Goal: Information Seeking & Learning: Learn about a topic

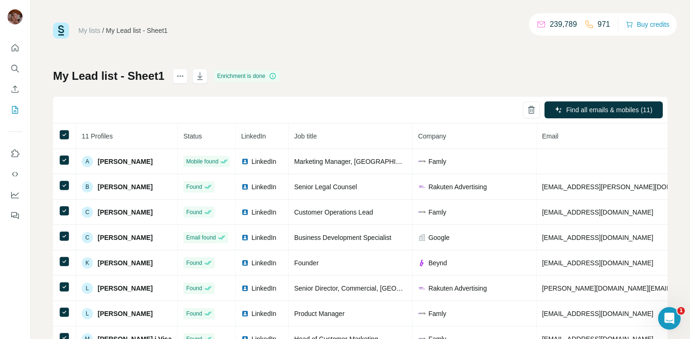
click at [17, 49] on icon "Quick start" at bounding box center [14, 47] width 9 height 9
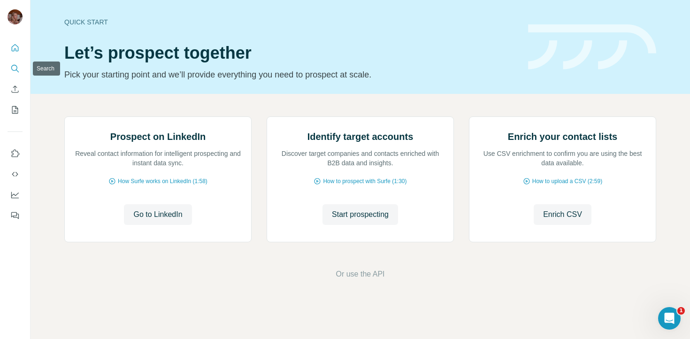
click at [13, 64] on icon "Search" at bounding box center [14, 68] width 9 height 9
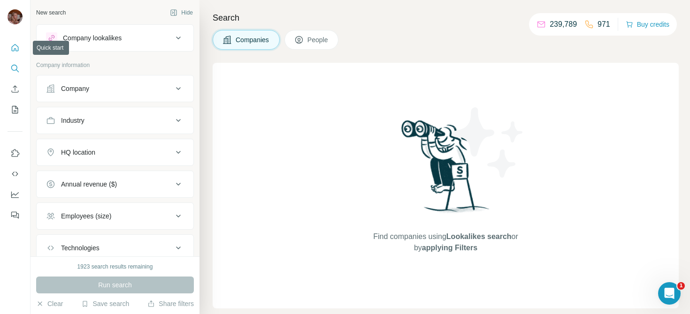
click at [12, 50] on icon "Quick start" at bounding box center [14, 47] width 9 height 9
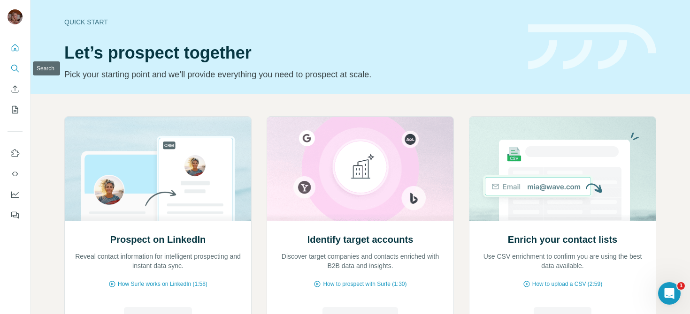
click at [13, 73] on button "Search" at bounding box center [15, 68] width 15 height 17
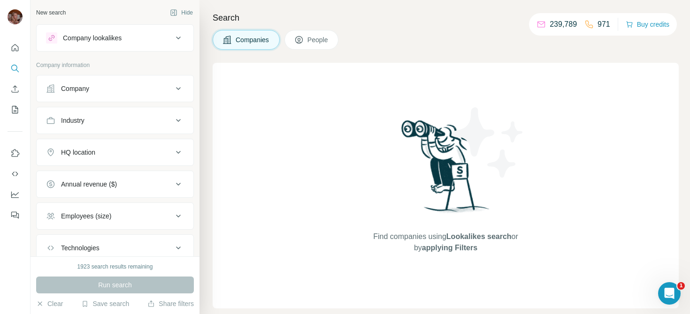
click at [189, 87] on button "Company" at bounding box center [115, 88] width 157 height 23
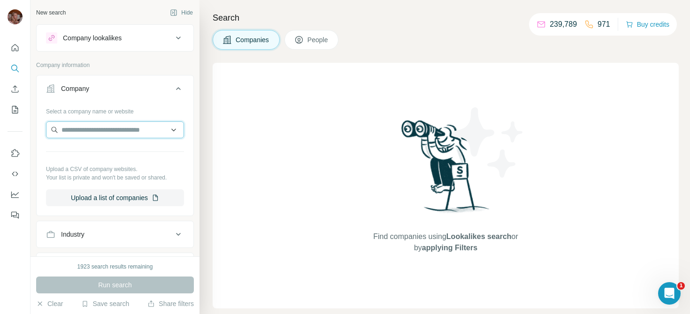
click at [119, 126] on input "text" at bounding box center [115, 130] width 138 height 17
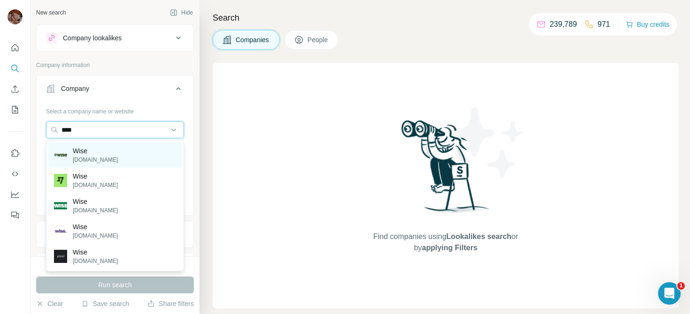
type input "****"
click at [112, 153] on div "Wise [DOMAIN_NAME]" at bounding box center [114, 155] width 133 height 25
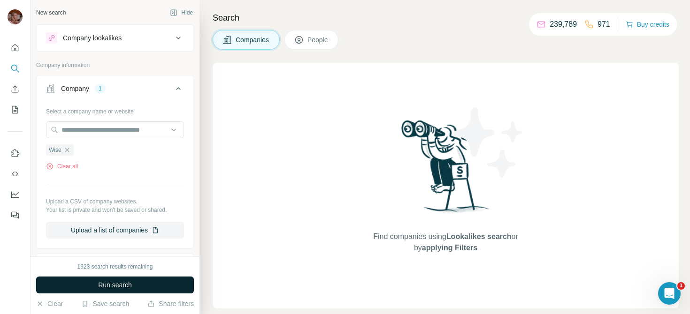
click at [126, 288] on span "Run search" at bounding box center [115, 285] width 34 height 9
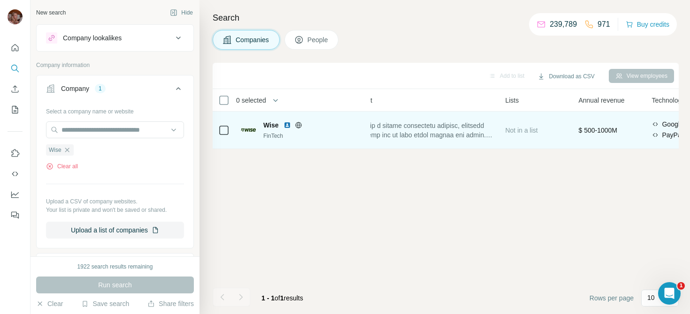
scroll to position [0, 234]
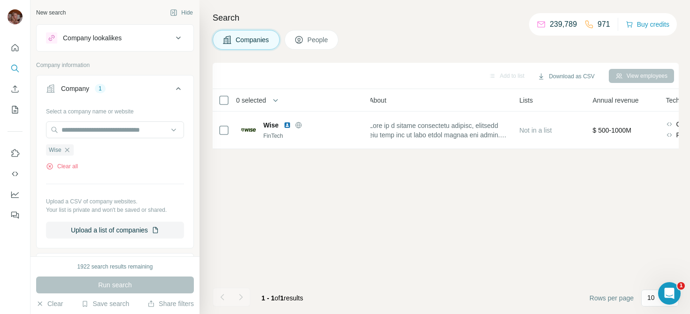
click at [313, 35] on span "People" at bounding box center [318, 39] width 22 height 9
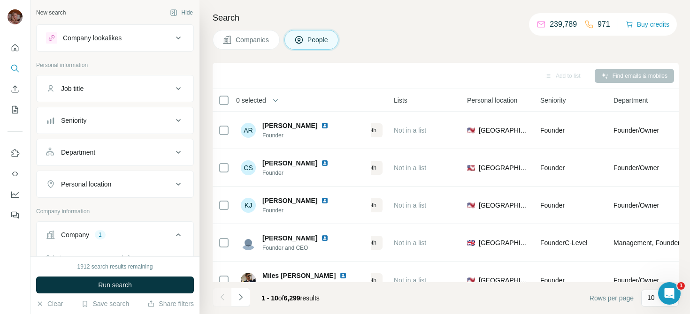
drag, startPoint x: 307, startPoint y: 298, endPoint x: 275, endPoint y: 298, distance: 31.9
click at [275, 298] on span "1 - 10 of 6,299 results" at bounding box center [290, 299] width 58 height 8
click at [300, 298] on span "6,299" at bounding box center [292, 299] width 16 height 8
click at [15, 46] on icon "Quick start" at bounding box center [14, 47] width 9 height 9
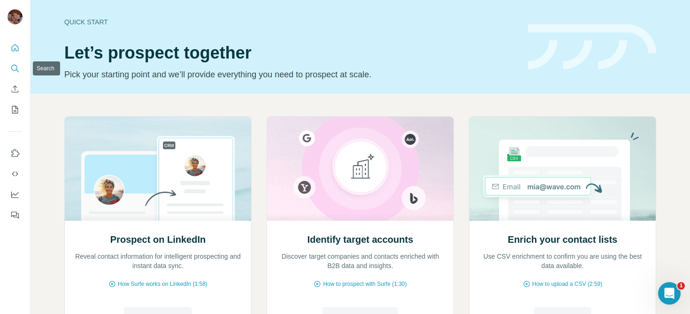
click at [15, 69] on icon "Search" at bounding box center [14, 68] width 9 height 9
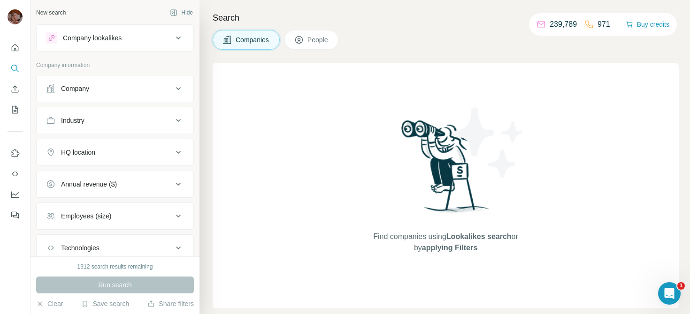
click at [158, 87] on div "Company" at bounding box center [109, 88] width 127 height 9
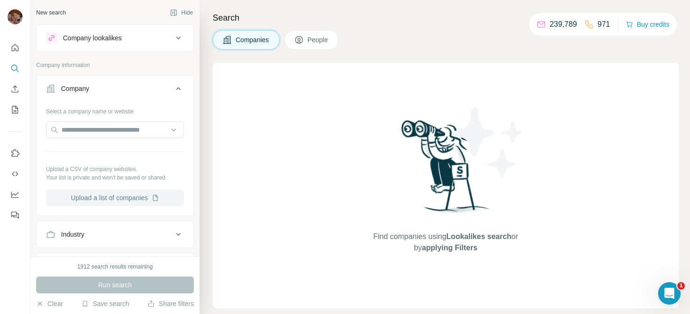
click at [123, 204] on button "Upload a list of companies" at bounding box center [115, 198] width 138 height 17
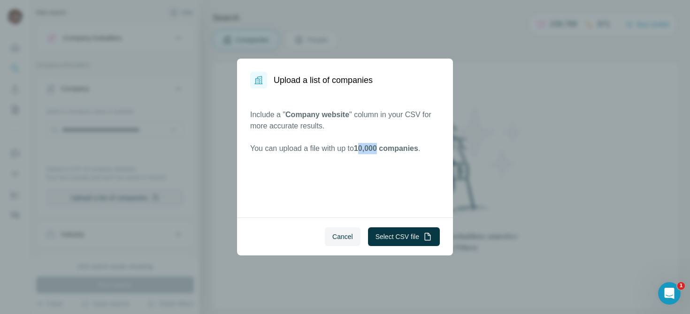
drag, startPoint x: 366, startPoint y: 152, endPoint x: 398, endPoint y: 152, distance: 31.9
click at [398, 152] on span "10,000 companies" at bounding box center [386, 149] width 64 height 8
click at [414, 152] on span "10,000 companies" at bounding box center [386, 149] width 64 height 8
click at [399, 233] on button "Select CSV file" at bounding box center [404, 237] width 72 height 19
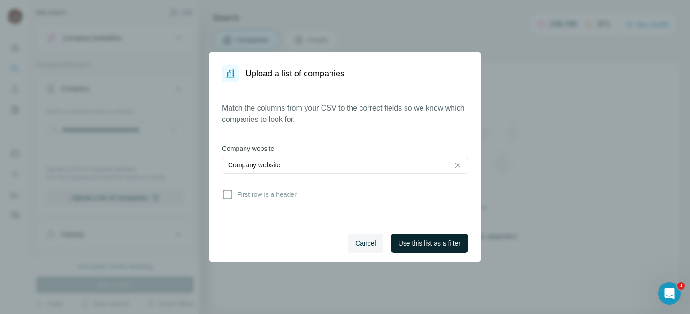
click at [449, 247] on span "Use this list as a filter" at bounding box center [429, 243] width 62 height 9
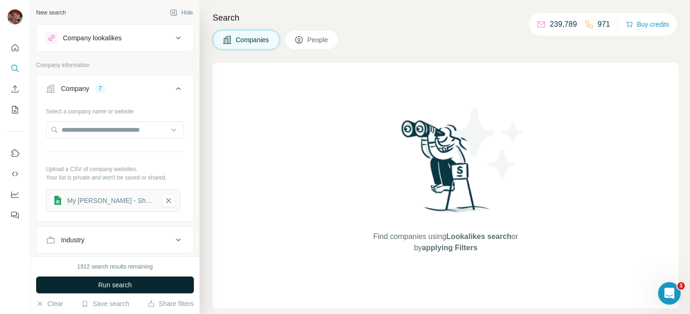
click at [113, 285] on span "Run search" at bounding box center [115, 285] width 34 height 9
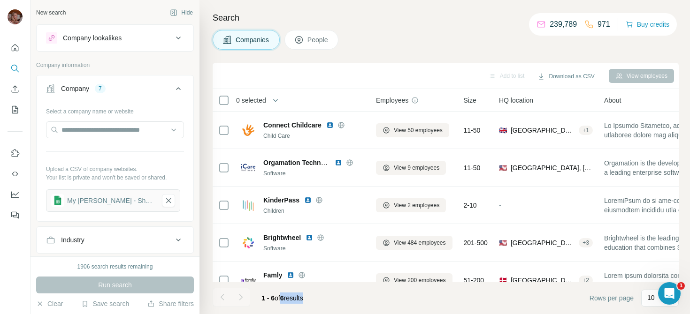
drag, startPoint x: 312, startPoint y: 299, endPoint x: 277, endPoint y: 297, distance: 35.3
click at [277, 297] on div "1 - 6 of 6 results" at bounding box center [282, 298] width 57 height 21
click at [343, 297] on footer "1 - 6 of 6 results Rows per page 10" at bounding box center [446, 298] width 466 height 32
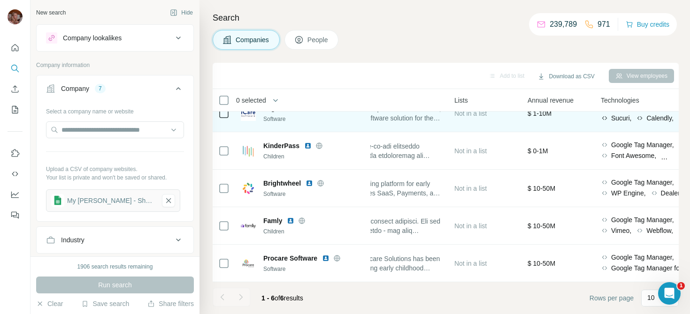
scroll to position [54, 300]
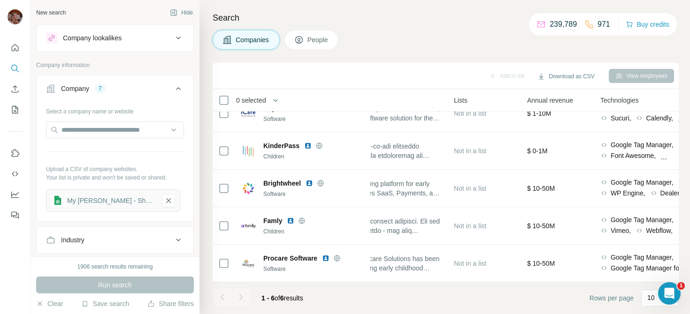
click at [320, 35] on span "People" at bounding box center [318, 39] width 22 height 9
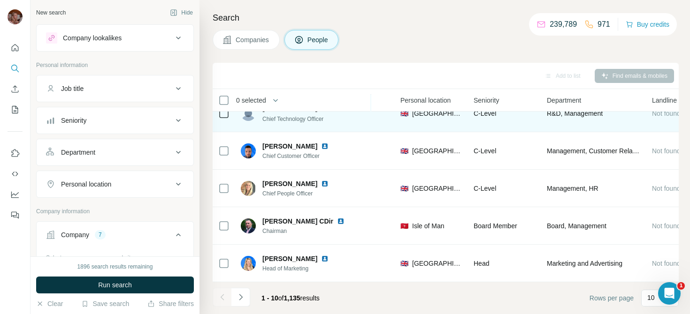
scroll to position [0, 300]
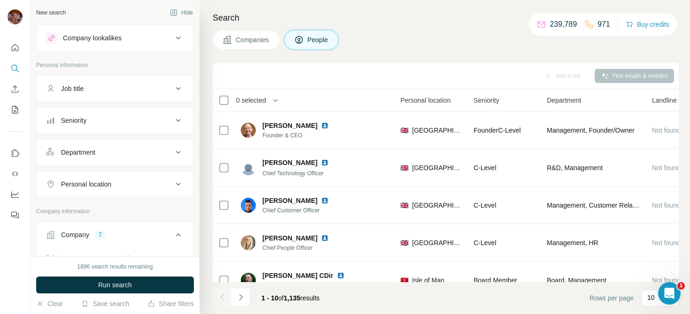
click at [168, 124] on div "Seniority" at bounding box center [109, 120] width 127 height 9
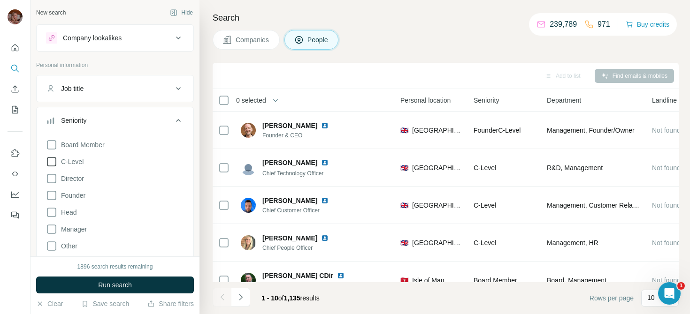
click at [54, 163] on icon at bounding box center [51, 161] width 11 height 11
click at [131, 283] on span "Run search" at bounding box center [115, 285] width 34 height 9
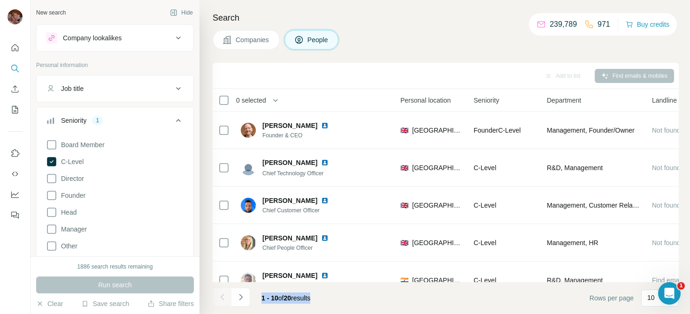
drag, startPoint x: 323, startPoint y: 294, endPoint x: 257, endPoint y: 294, distance: 66.6
click at [257, 294] on div "1 - 10 of 20 results" at bounding box center [286, 298] width 64 height 21
click at [128, 86] on div "Job title" at bounding box center [109, 88] width 127 height 9
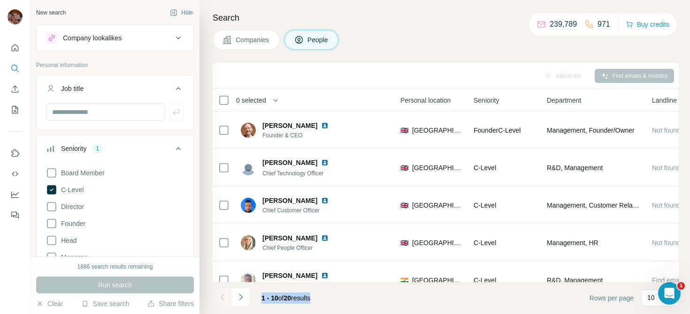
click at [179, 88] on icon at bounding box center [178, 88] width 5 height 3
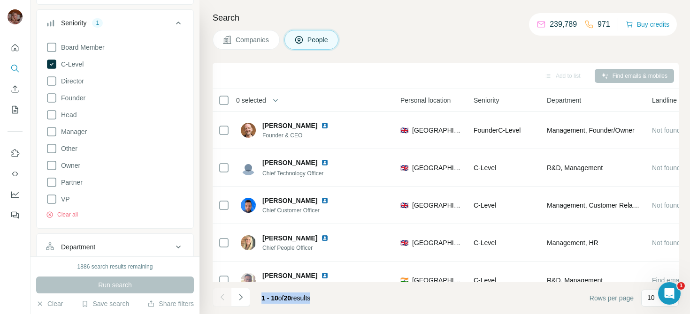
scroll to position [98, 0]
click at [176, 23] on icon at bounding box center [178, 22] width 5 height 3
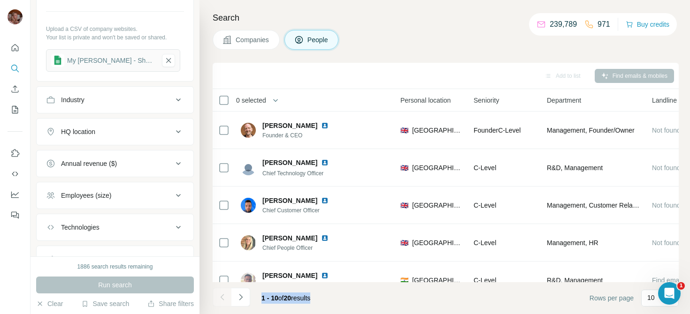
scroll to position [287, 0]
click at [340, 305] on footer "1 - 10 of 20 results Rows per page 10" at bounding box center [446, 298] width 466 height 32
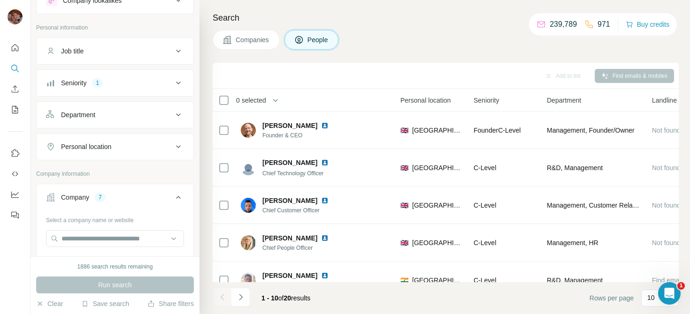
scroll to position [0, 0]
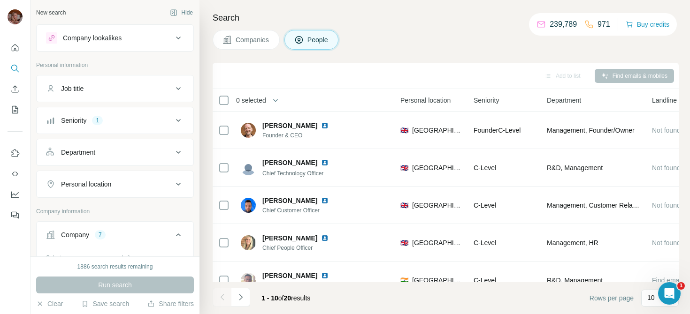
click at [174, 38] on icon at bounding box center [178, 37] width 11 height 11
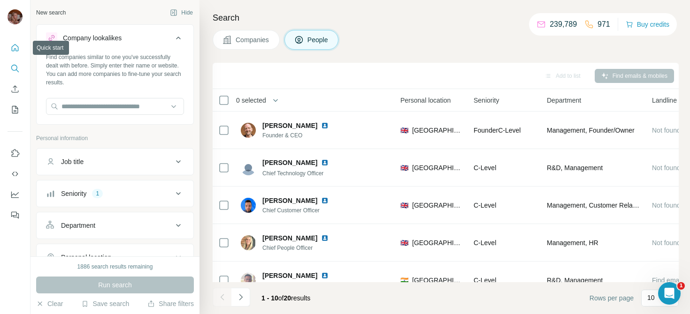
click at [11, 47] on icon "Quick start" at bounding box center [14, 47] width 9 height 9
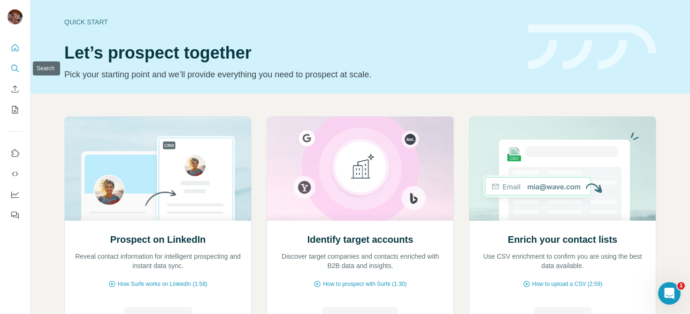
click at [15, 68] on icon "Search" at bounding box center [14, 68] width 9 height 9
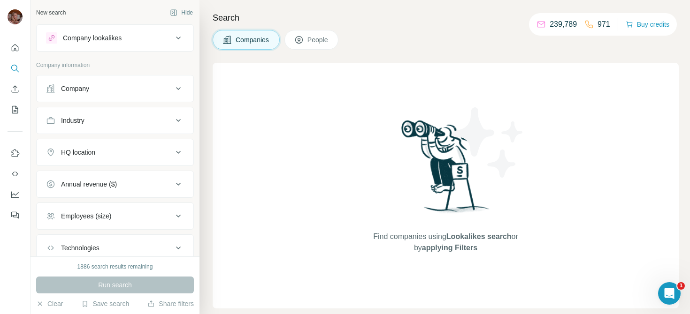
click at [114, 44] on button "Company lookalikes" at bounding box center [115, 38] width 157 height 23
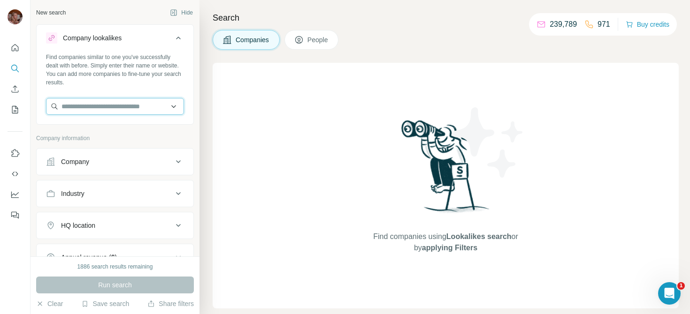
click at [112, 102] on input "text" at bounding box center [115, 106] width 138 height 17
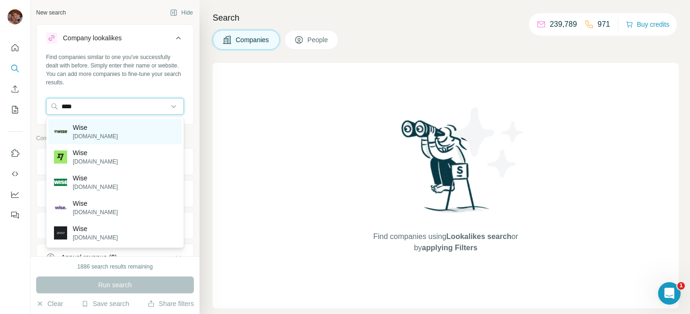
type input "****"
click at [101, 130] on div "Wise [DOMAIN_NAME]" at bounding box center [114, 131] width 133 height 25
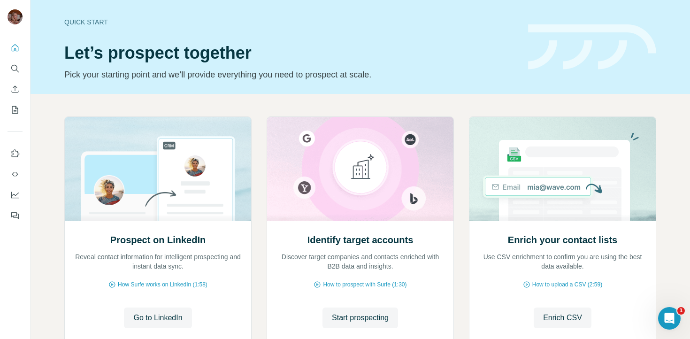
click at [405, 33] on div "Quick start Let’s prospect together Pick your starting point and we’ll provide …" at bounding box center [290, 47] width 452 height 69
click at [13, 69] on icon "Search" at bounding box center [14, 68] width 9 height 9
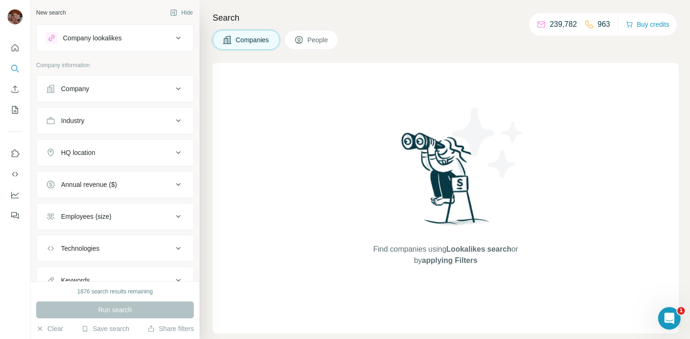
click at [178, 89] on icon at bounding box center [178, 88] width 5 height 3
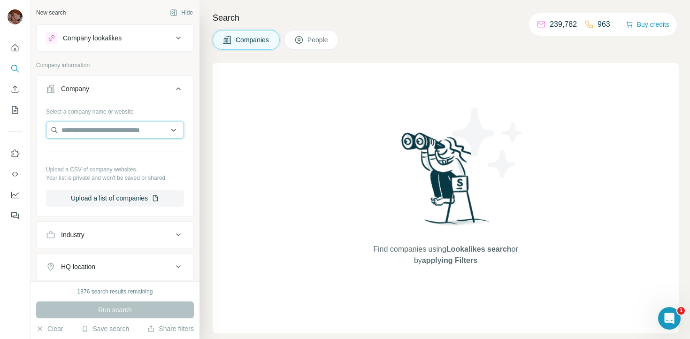
click at [120, 125] on input "text" at bounding box center [115, 130] width 138 height 17
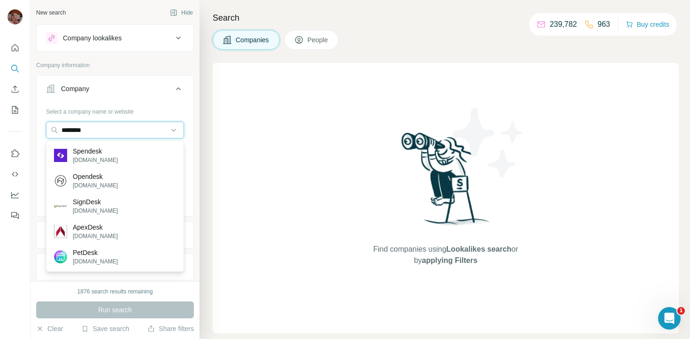
drag, startPoint x: 117, startPoint y: 130, endPoint x: 30, endPoint y: 121, distance: 87.3
click at [30, 121] on div "New search Hide Company lookalikes Company information Company Select a company…" at bounding box center [345, 169] width 690 height 339
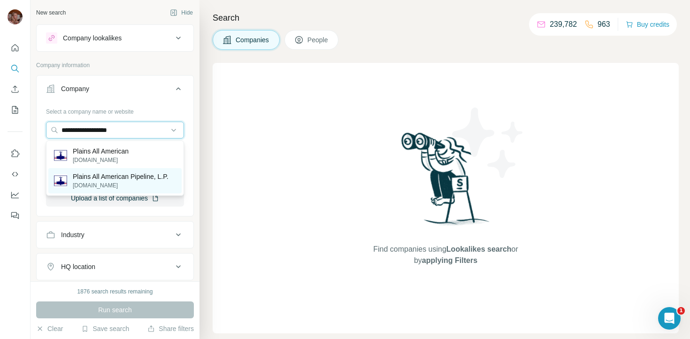
type input "**********"
click at [110, 184] on p "plainsallamerican.com" at bounding box center [121, 185] width 96 height 8
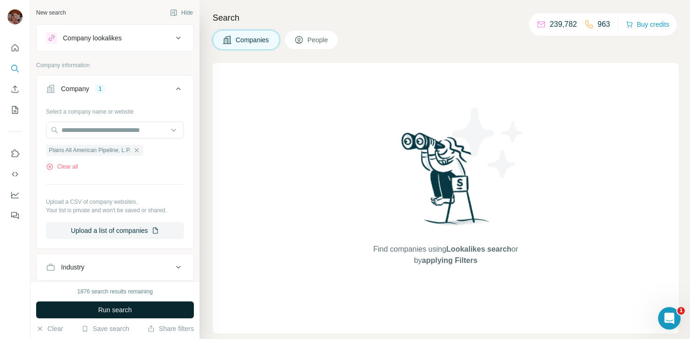
click at [126, 309] on span "Run search" at bounding box center [115, 309] width 34 height 9
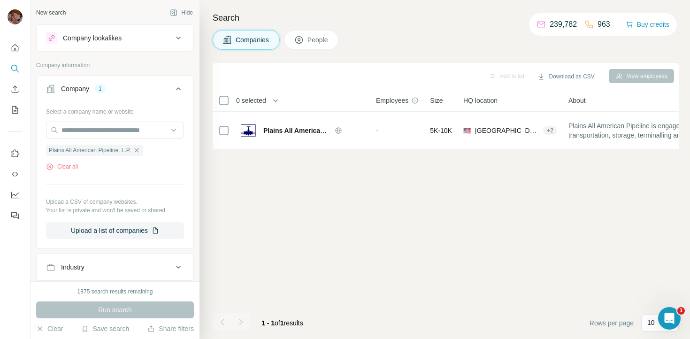
click at [435, 206] on div "Add to list Download as CSV View employees 0 selected Companies Employees Size …" at bounding box center [446, 201] width 466 height 276
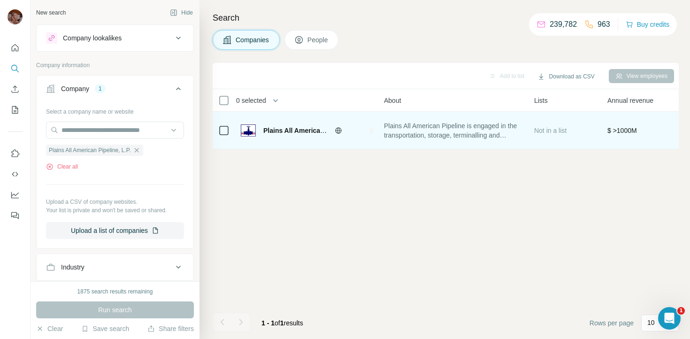
scroll to position [0, 183]
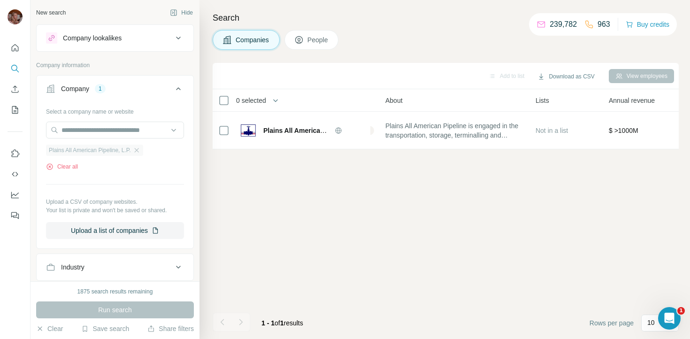
click at [142, 154] on div "Plains All American Pipeline, L.P." at bounding box center [94, 150] width 97 height 11
click at [138, 149] on icon "button" at bounding box center [136, 150] width 4 height 4
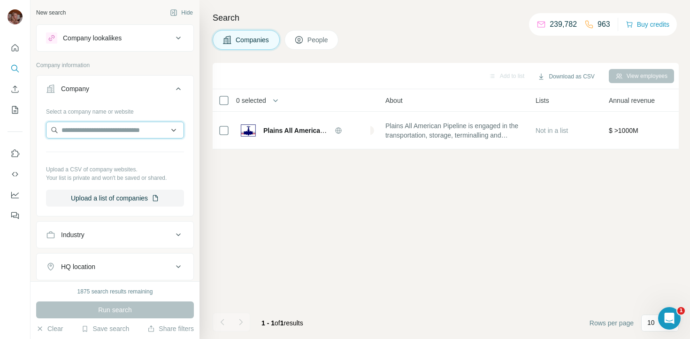
click at [99, 130] on input "text" at bounding box center [115, 130] width 138 height 17
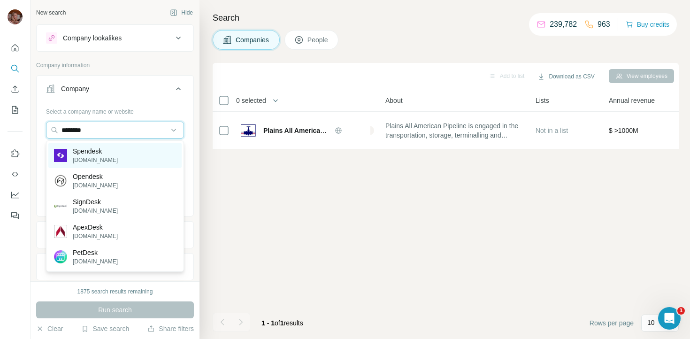
type input "********"
click at [115, 149] on div "Spendesk spendesk.com" at bounding box center [114, 155] width 133 height 25
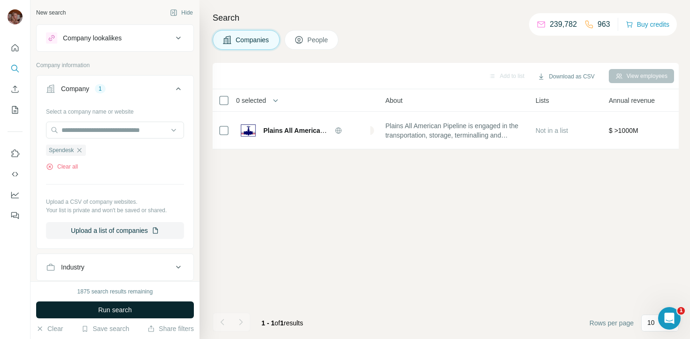
click at [129, 309] on span "Run search" at bounding box center [115, 309] width 34 height 9
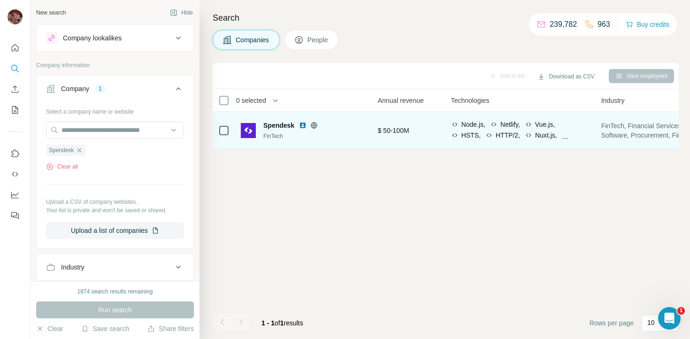
scroll to position [0, 424]
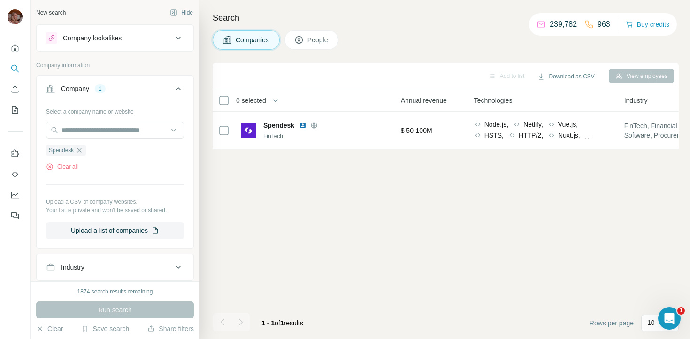
click at [321, 44] on span "People" at bounding box center [318, 39] width 22 height 9
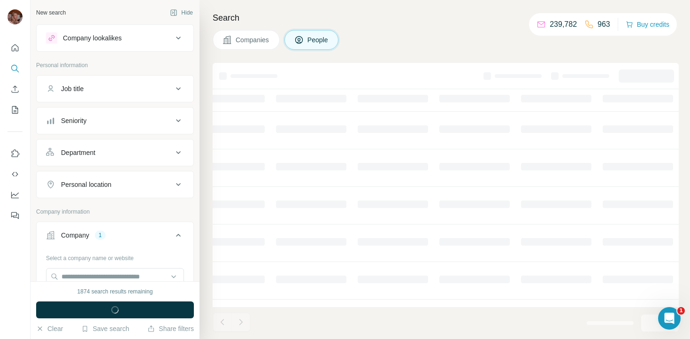
scroll to position [0, 341]
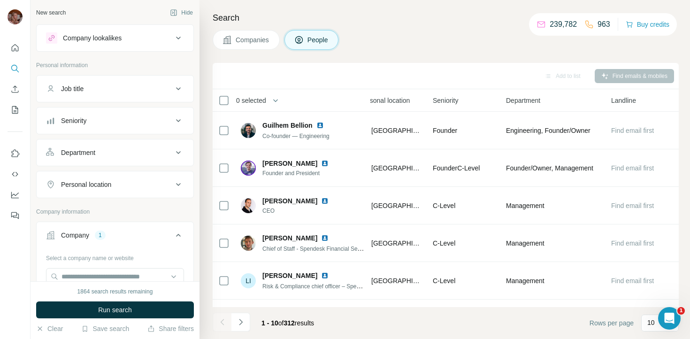
click at [357, 36] on div "Companies People" at bounding box center [446, 40] width 466 height 20
click at [22, 48] on button "Quick start" at bounding box center [15, 47] width 15 height 17
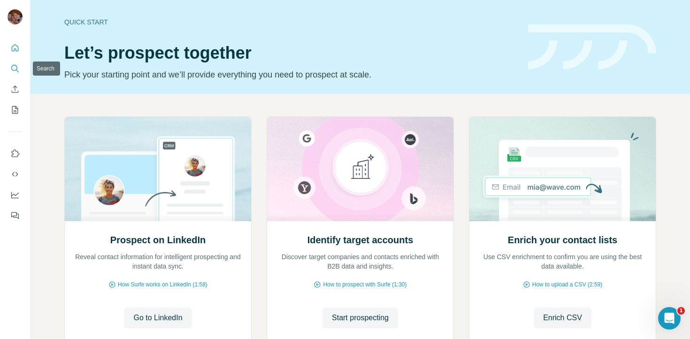
click at [13, 62] on button "Search" at bounding box center [15, 68] width 15 height 17
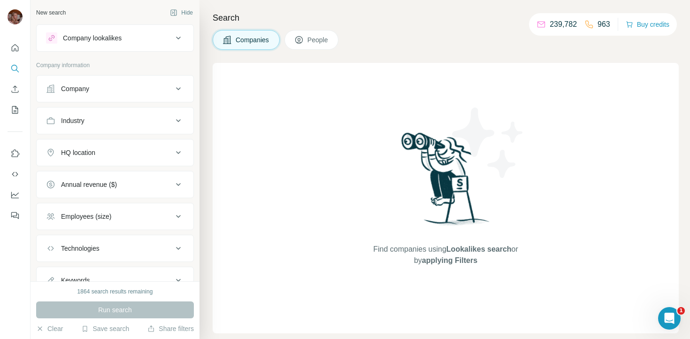
click at [175, 83] on icon at bounding box center [178, 88] width 11 height 11
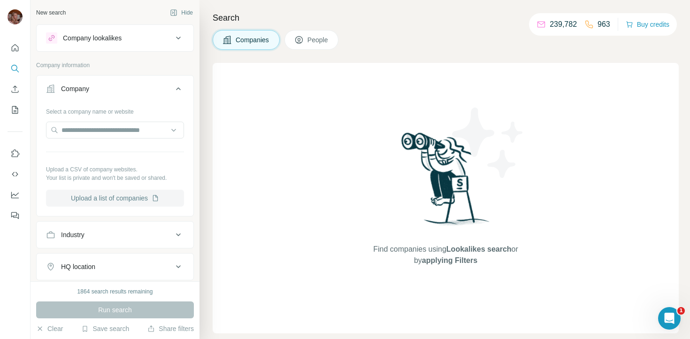
click at [109, 198] on button "Upload a list of companies" at bounding box center [115, 198] width 138 height 17
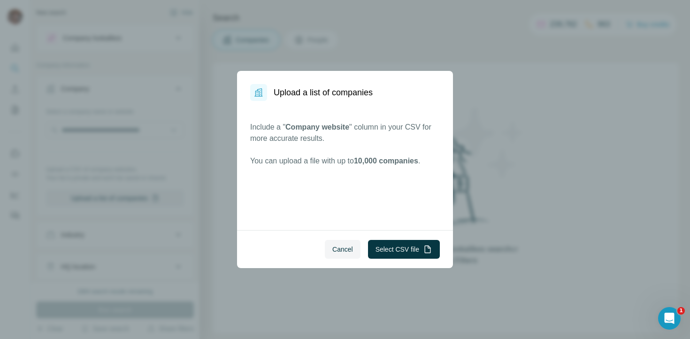
drag, startPoint x: 365, startPoint y: 160, endPoint x: 421, endPoint y: 160, distance: 56.3
click at [418, 160] on span "10,000 companies" at bounding box center [386, 161] width 64 height 8
click at [387, 250] on button "Select CSV file" at bounding box center [404, 249] width 72 height 19
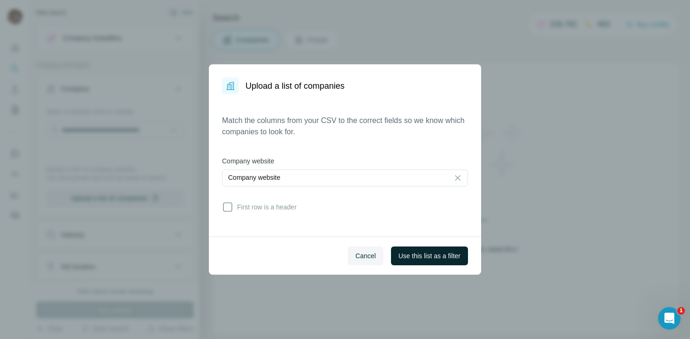
click at [422, 249] on button "Use this list as a filter" at bounding box center [429, 255] width 77 height 19
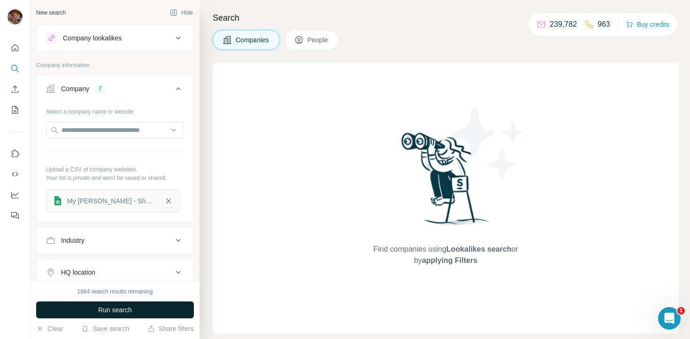
click at [114, 313] on span "Run search" at bounding box center [115, 309] width 34 height 9
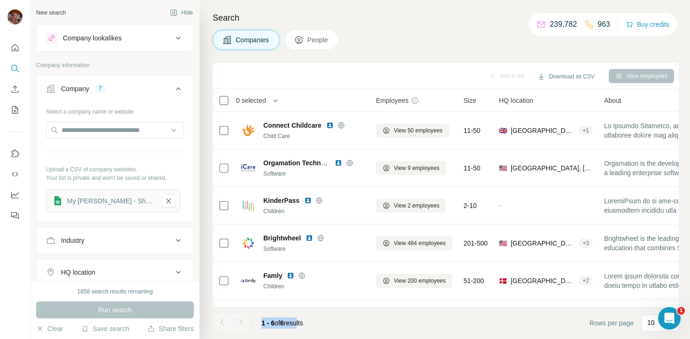
drag, startPoint x: 303, startPoint y: 322, endPoint x: 243, endPoint y: 321, distance: 60.5
click at [243, 321] on div "1 - 6 of 6 results" at bounding box center [262, 323] width 98 height 21
click at [311, 323] on div "1 - 6 of 6 results" at bounding box center [282, 323] width 57 height 21
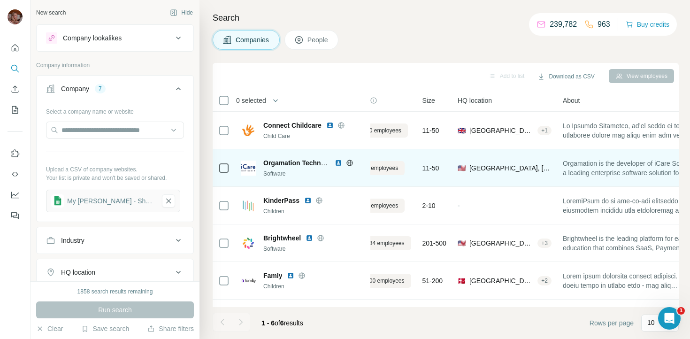
scroll to position [0, 10]
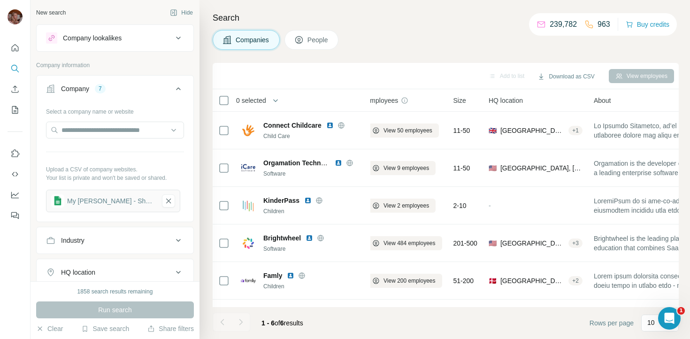
click at [313, 36] on span "People" at bounding box center [318, 39] width 22 height 9
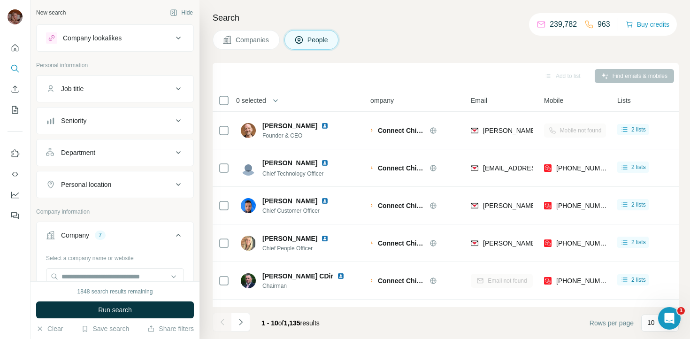
click at [153, 128] on button "Seniority" at bounding box center [115, 120] width 157 height 23
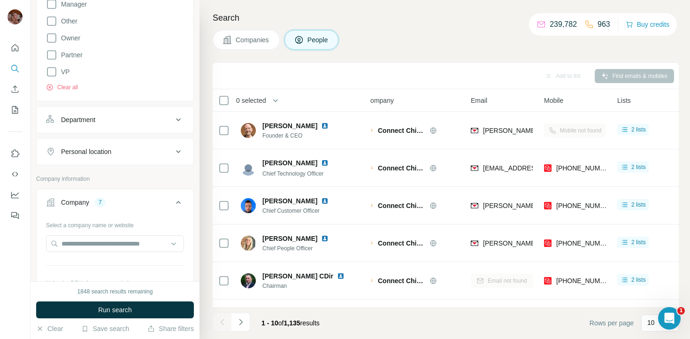
scroll to position [224, 0]
click at [128, 152] on div "Personal location" at bounding box center [109, 152] width 127 height 9
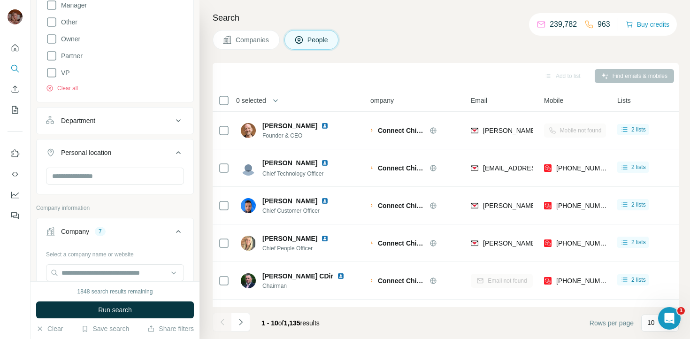
click at [108, 184] on div at bounding box center [115, 177] width 138 height 19
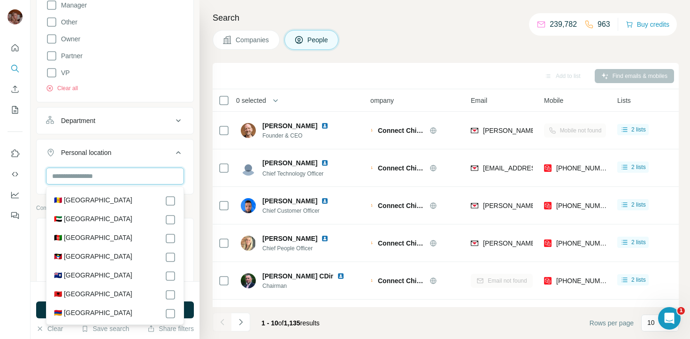
click at [108, 177] on input "text" at bounding box center [115, 176] width 138 height 17
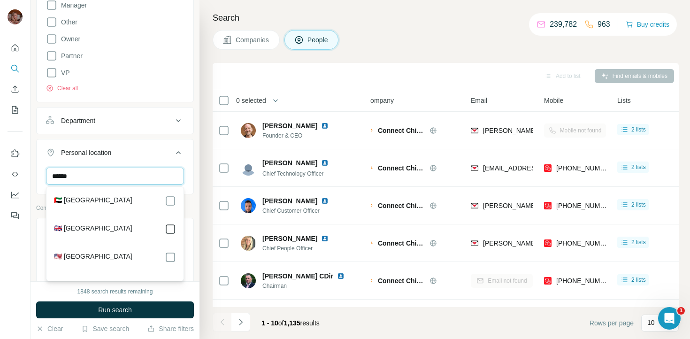
type input "******"
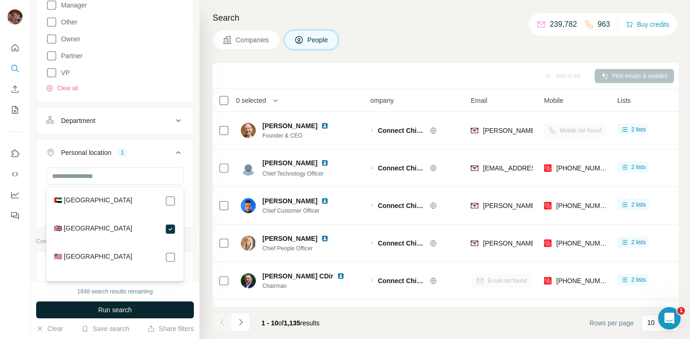
click at [137, 309] on button "Run search" at bounding box center [115, 309] width 158 height 17
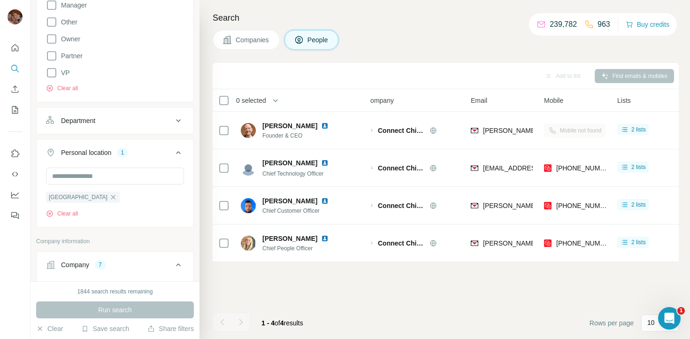
click at [423, 294] on div "Add to list Find emails & mobiles 0 selected People Company Email Mobile Lists …" at bounding box center [446, 201] width 466 height 276
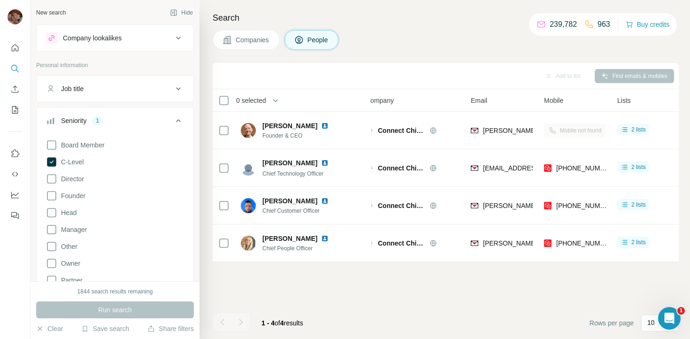
click at [249, 36] on span "Companies" at bounding box center [253, 39] width 34 height 9
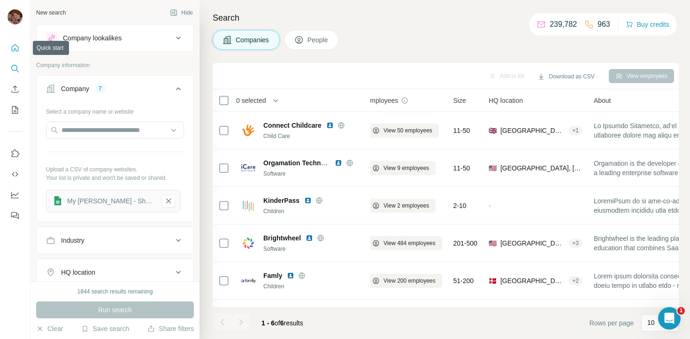
click at [13, 51] on icon "Quick start" at bounding box center [15, 47] width 7 height 7
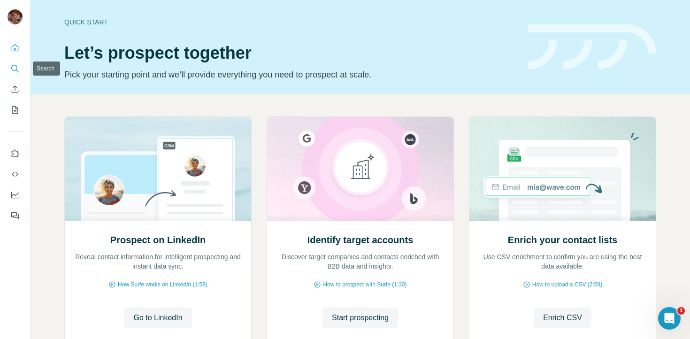
click at [15, 66] on icon "Search" at bounding box center [14, 68] width 9 height 9
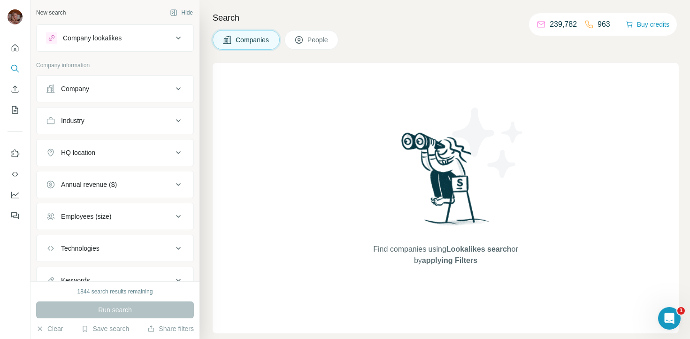
click at [179, 36] on icon at bounding box center [178, 37] width 11 height 11
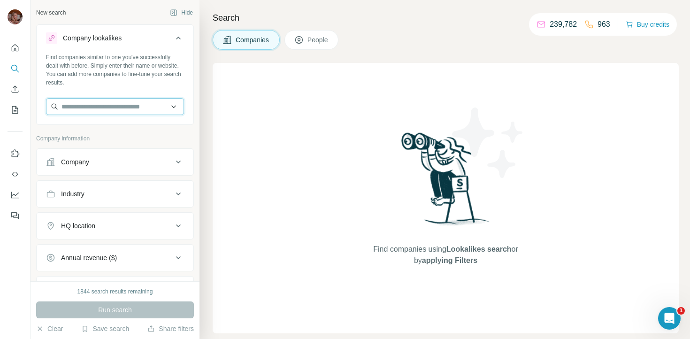
click at [140, 103] on input "text" at bounding box center [115, 106] width 138 height 17
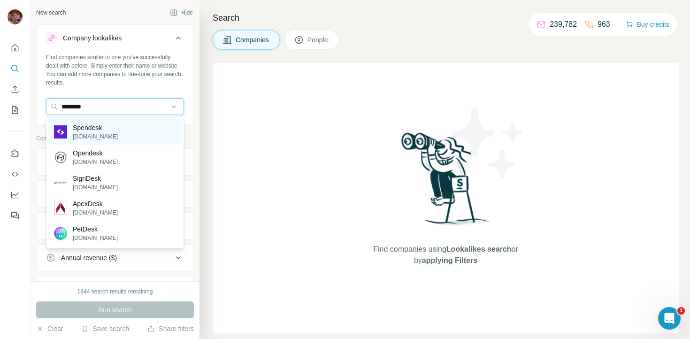
type input "********"
click at [141, 127] on div "Spendesk spendesk.com" at bounding box center [114, 131] width 133 height 25
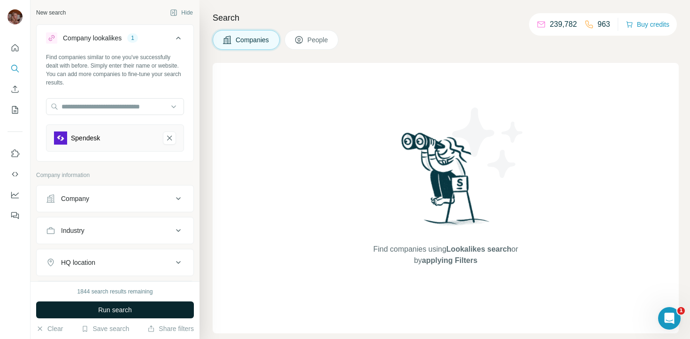
click at [117, 308] on span "Run search" at bounding box center [115, 309] width 34 height 9
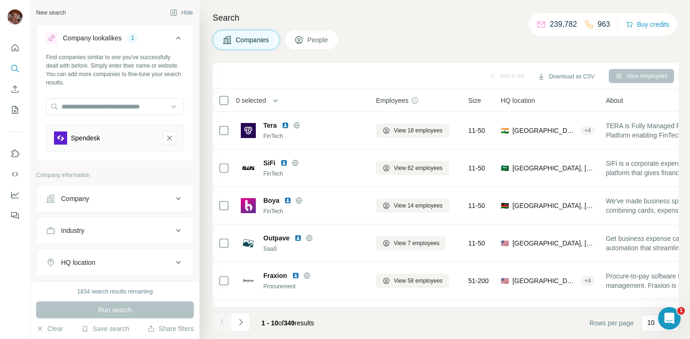
drag, startPoint x: 301, startPoint y: 323, endPoint x: 283, endPoint y: 321, distance: 17.9
click at [283, 322] on span "1 - 10 of 349 results" at bounding box center [287, 323] width 53 height 8
click at [312, 326] on span "1 - 10 of 349 results" at bounding box center [287, 323] width 53 height 8
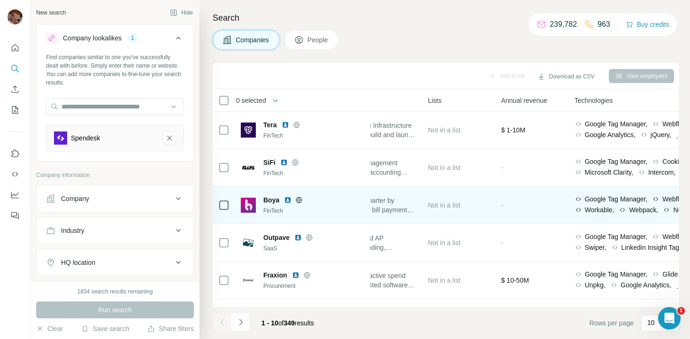
scroll to position [0, 322]
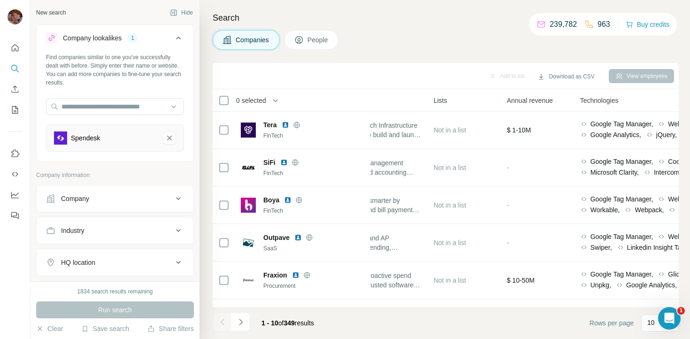
drag, startPoint x: 290, startPoint y: 324, endPoint x: 303, endPoint y: 324, distance: 13.1
click at [303, 324] on span "1 - 10 of 349 results" at bounding box center [287, 323] width 53 height 8
click at [334, 324] on footer "1 - 10 of 349 results Rows per page 10" at bounding box center [446, 323] width 466 height 32
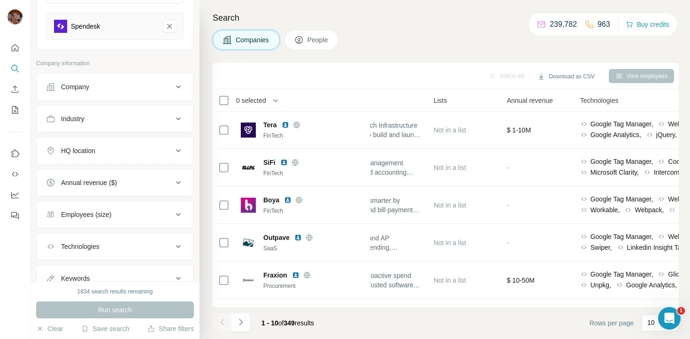
scroll to position [149, 0]
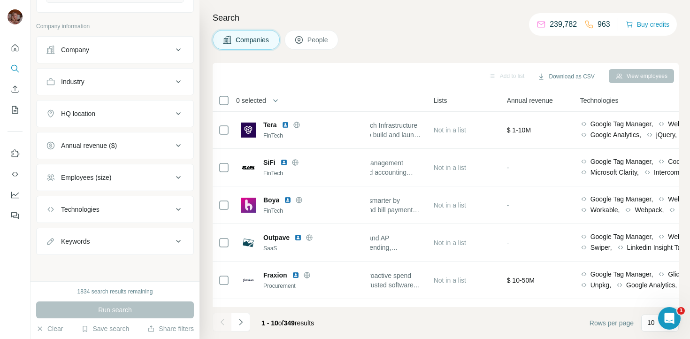
click at [178, 145] on icon at bounding box center [178, 145] width 5 height 3
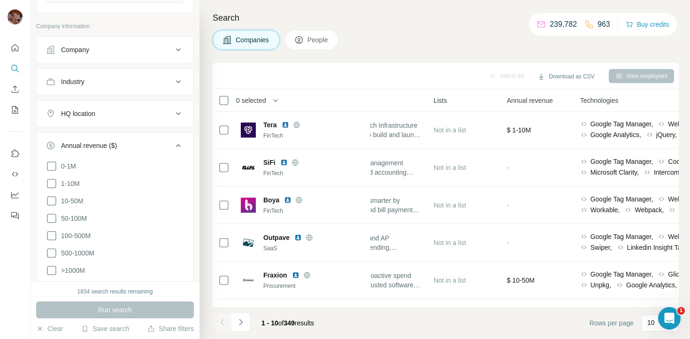
click at [178, 144] on icon at bounding box center [178, 145] width 11 height 11
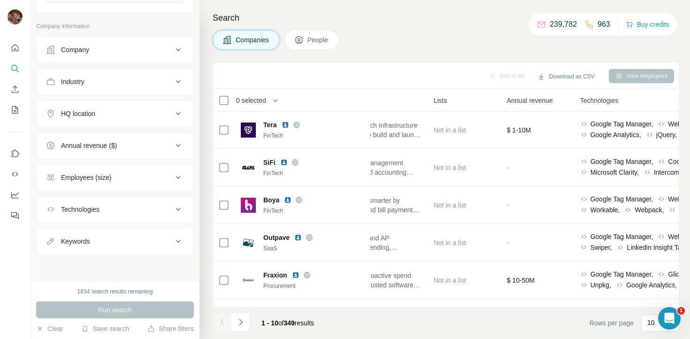
click at [183, 113] on icon at bounding box center [178, 113] width 11 height 11
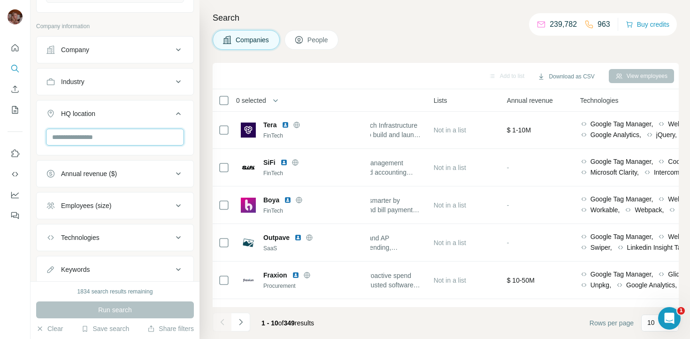
click at [99, 138] on input "text" at bounding box center [115, 137] width 138 height 17
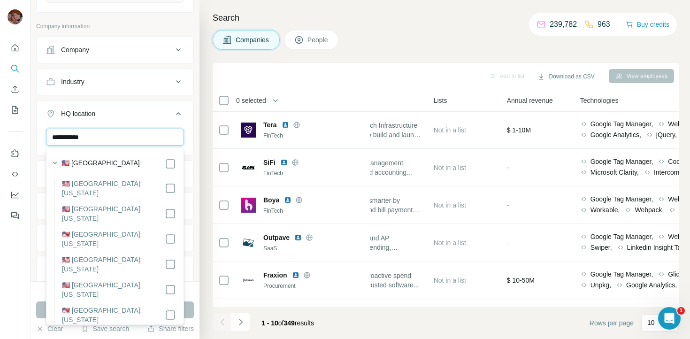
scroll to position [109, 0]
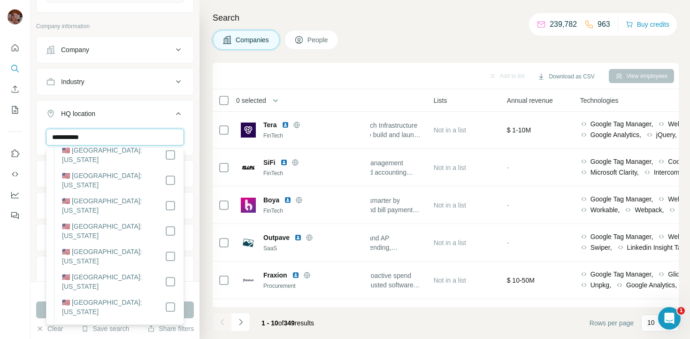
type input "**********"
click at [194, 108] on div "**********" at bounding box center [115, 140] width 169 height 281
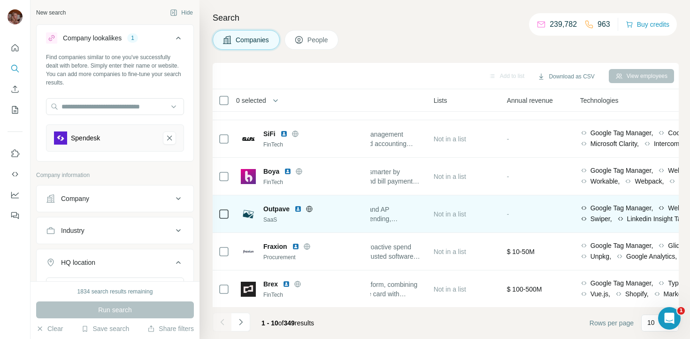
scroll to position [0, 322]
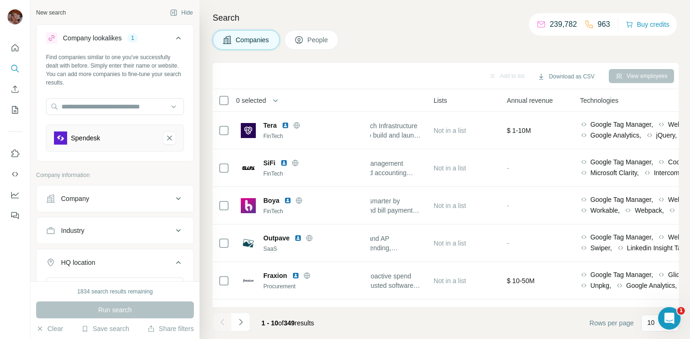
click at [202, 129] on div "Search Companies People Add to list Download as CSV View employees 0 selected C…" at bounding box center [444, 169] width 490 height 339
click at [15, 46] on icon "Quick start" at bounding box center [14, 47] width 9 height 9
